Goal: Transaction & Acquisition: Obtain resource

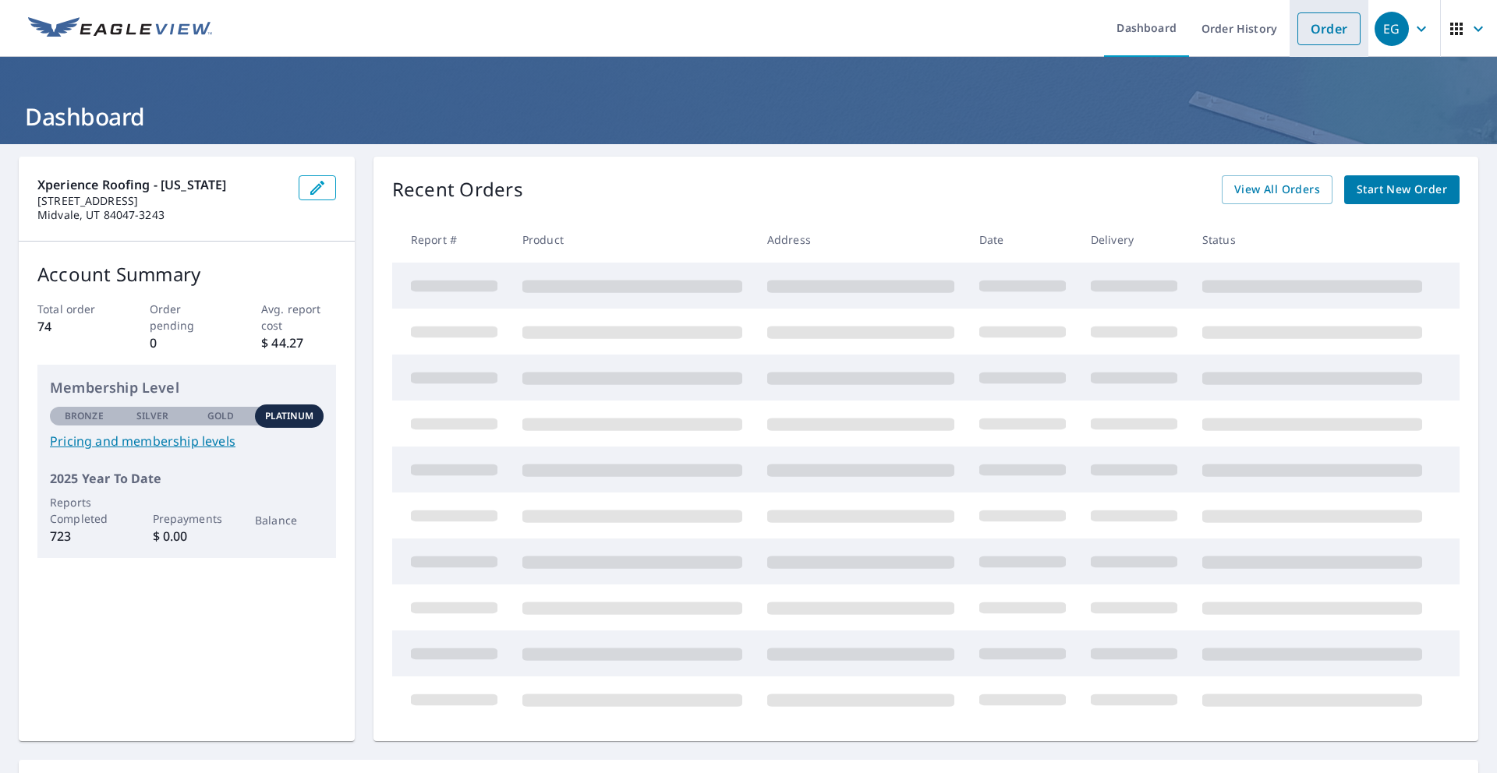
click at [1313, 38] on link "Order" at bounding box center [1328, 28] width 63 height 33
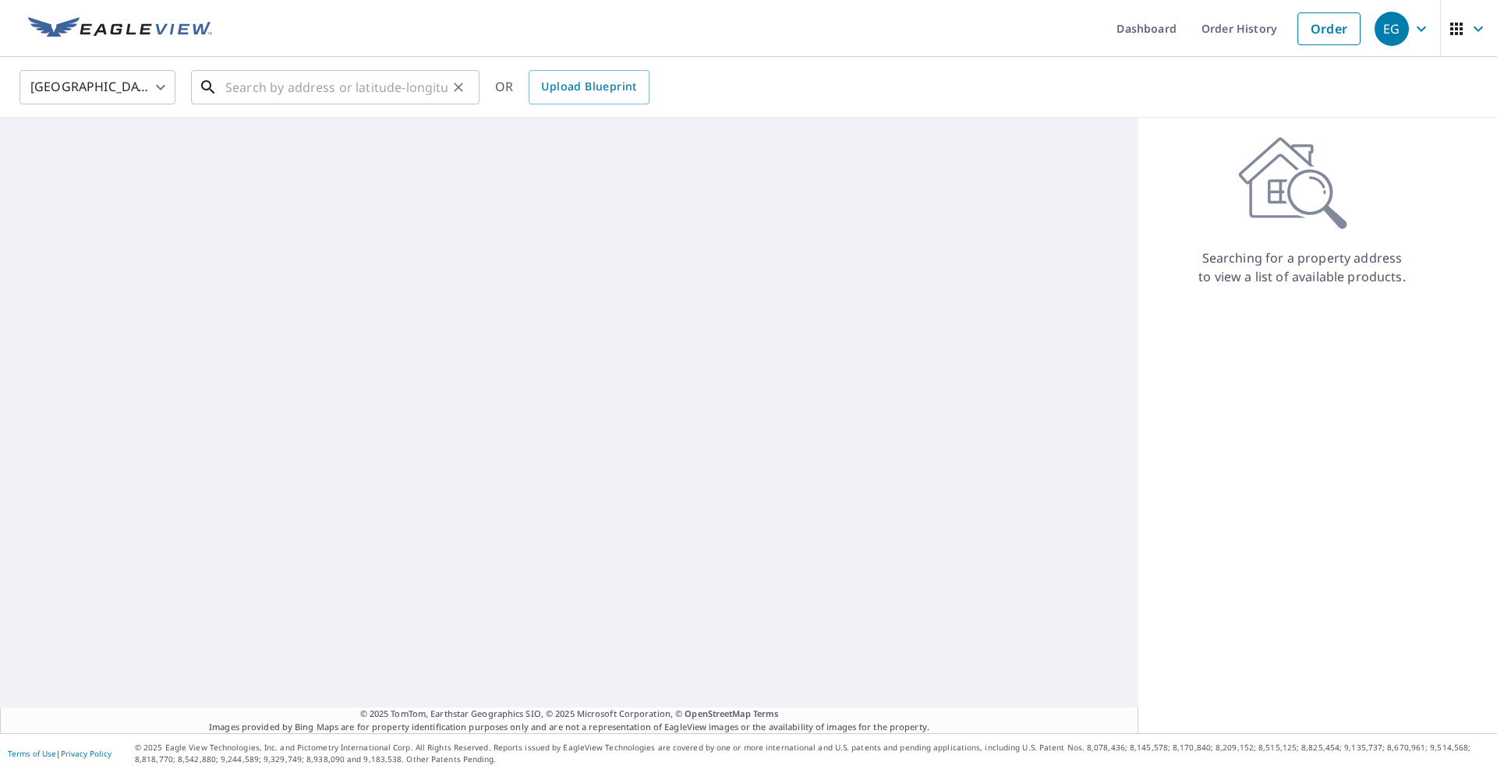
click at [242, 90] on input "text" at bounding box center [336, 87] width 222 height 44
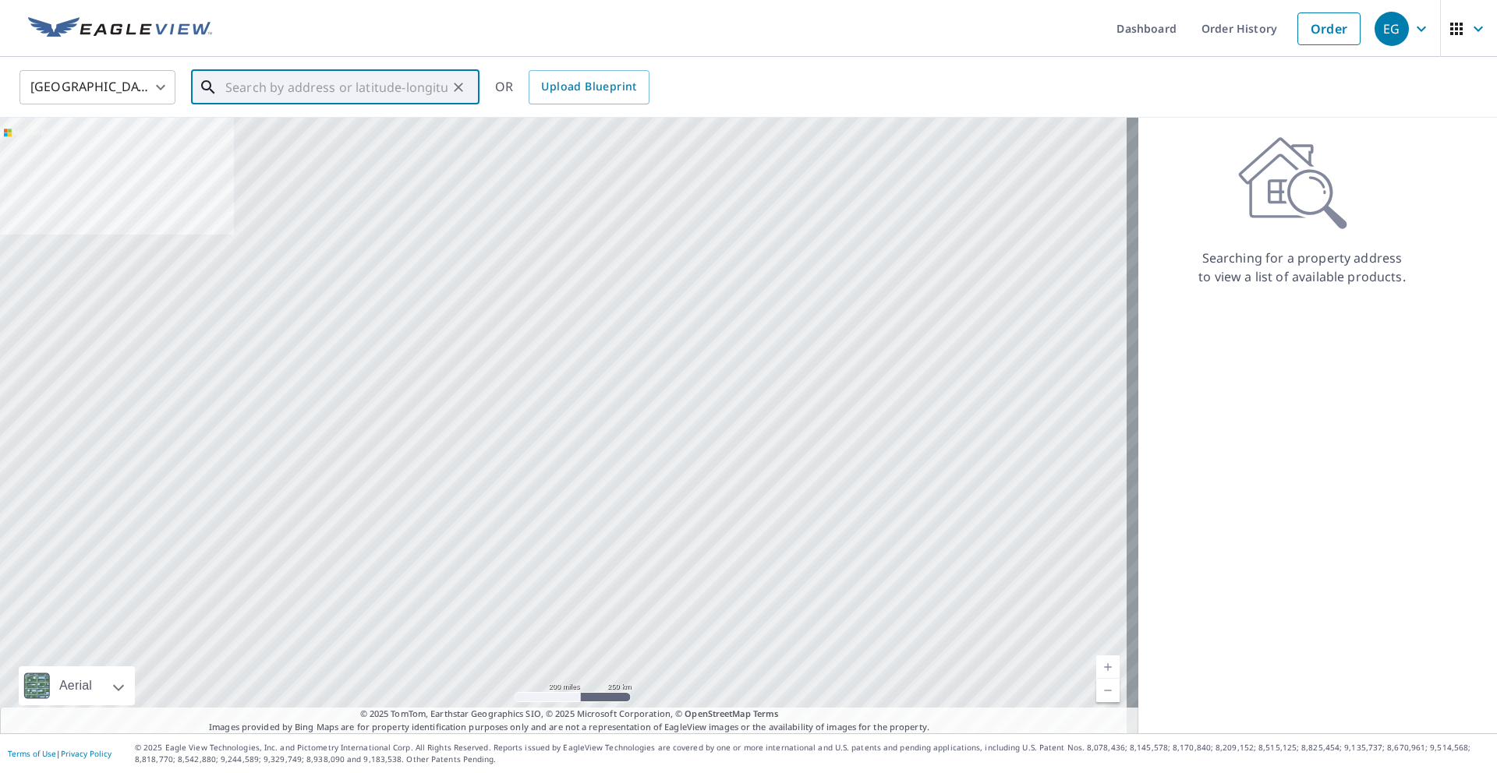
paste input "[STREET_ADDRESS]"
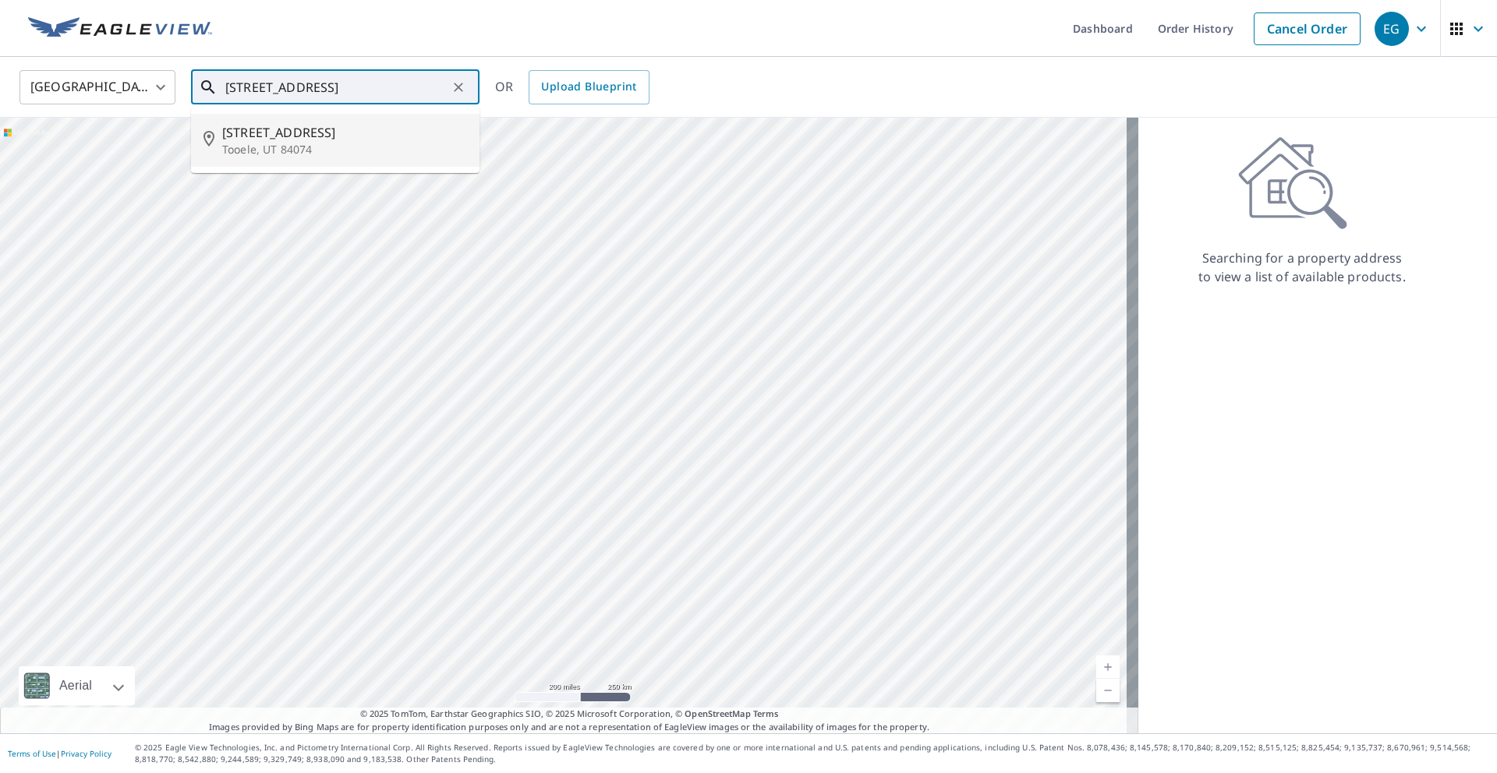
click at [338, 133] on span "[STREET_ADDRESS]" at bounding box center [344, 132] width 245 height 19
type input "[STREET_ADDRESS]"
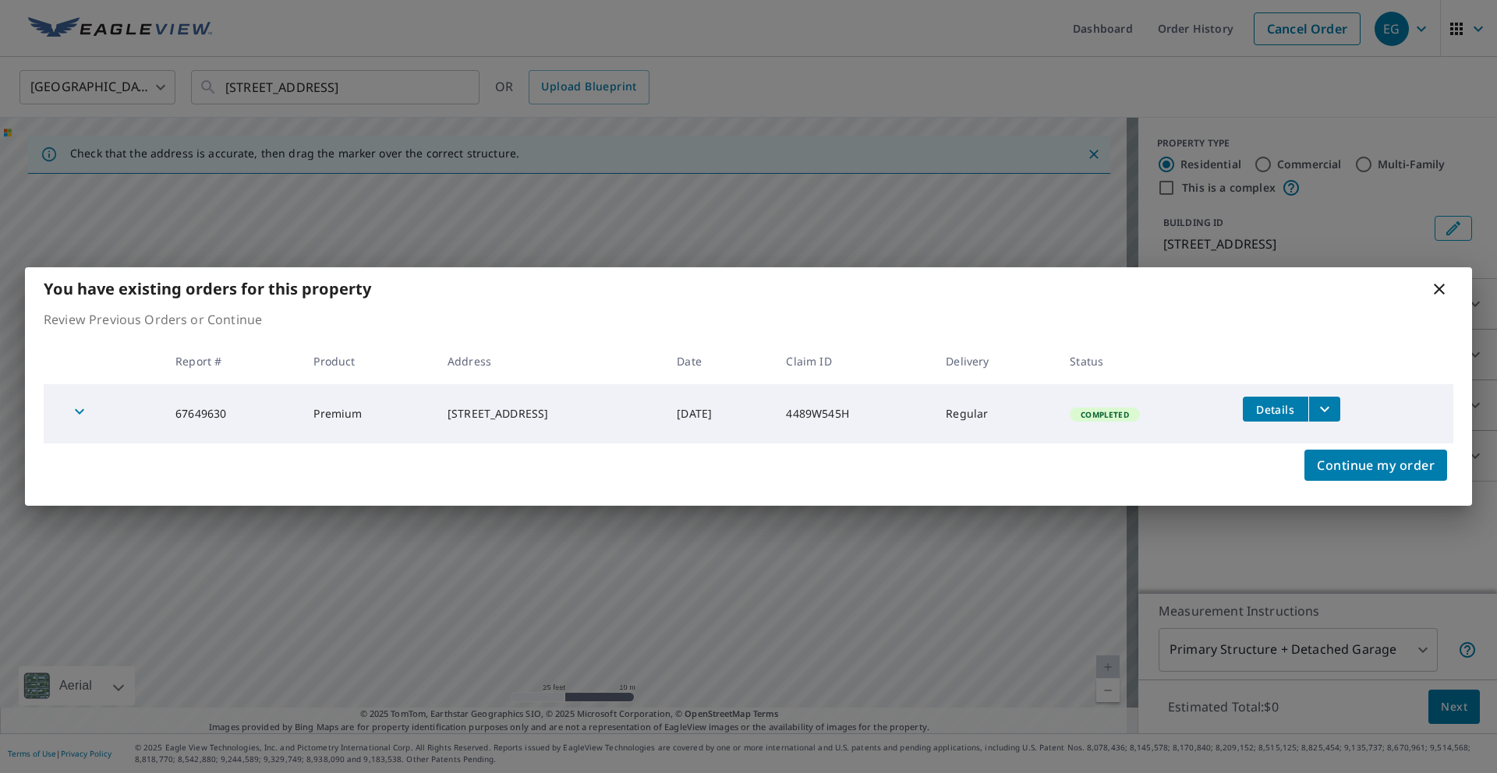
click at [1328, 411] on icon "filesDropdownBtn-67649630" at bounding box center [1324, 409] width 9 height 5
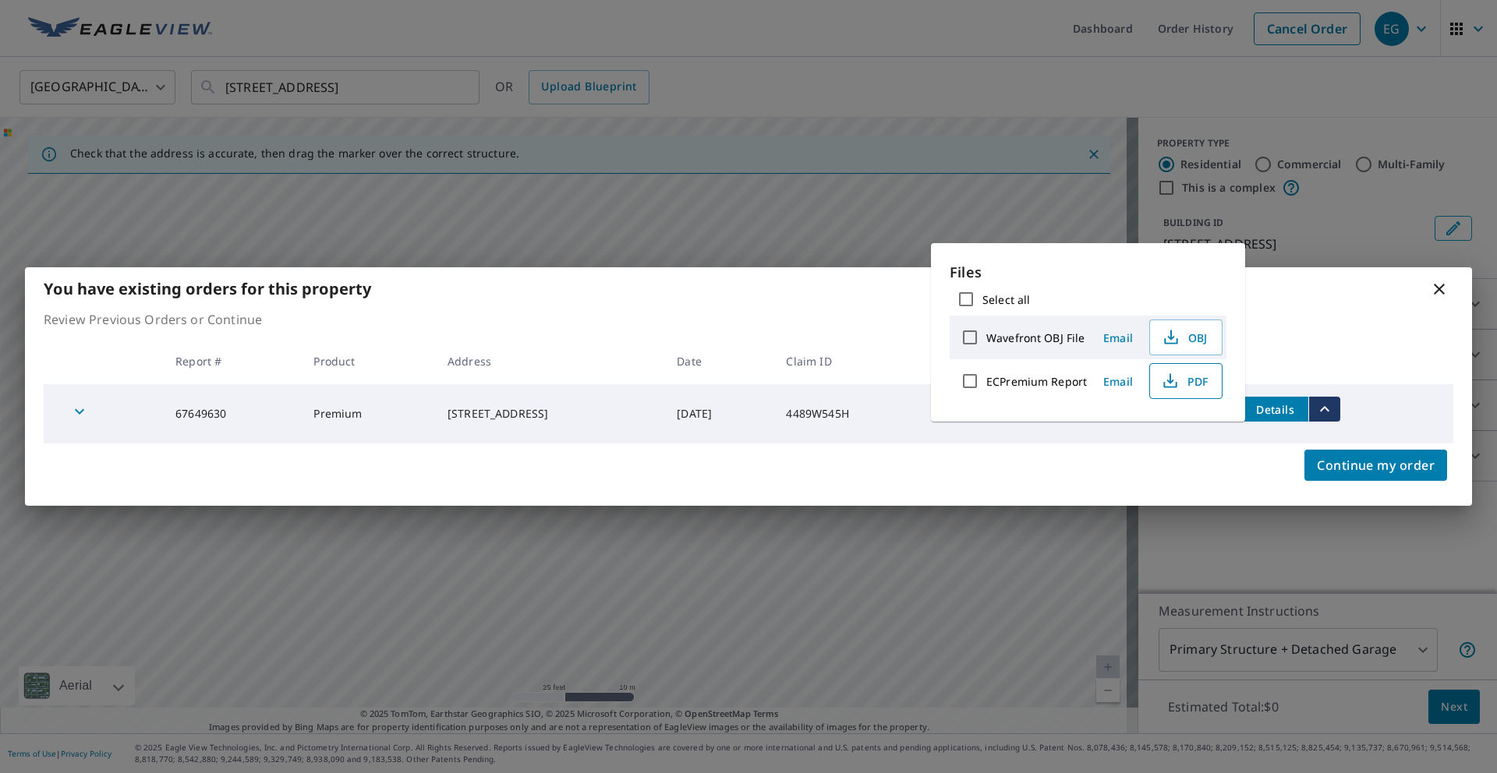
click at [1182, 384] on span "PDF" at bounding box center [1184, 381] width 50 height 19
click at [1442, 295] on icon at bounding box center [1439, 289] width 19 height 19
